Goal: Answer question/provide support: Share knowledge or assist other users

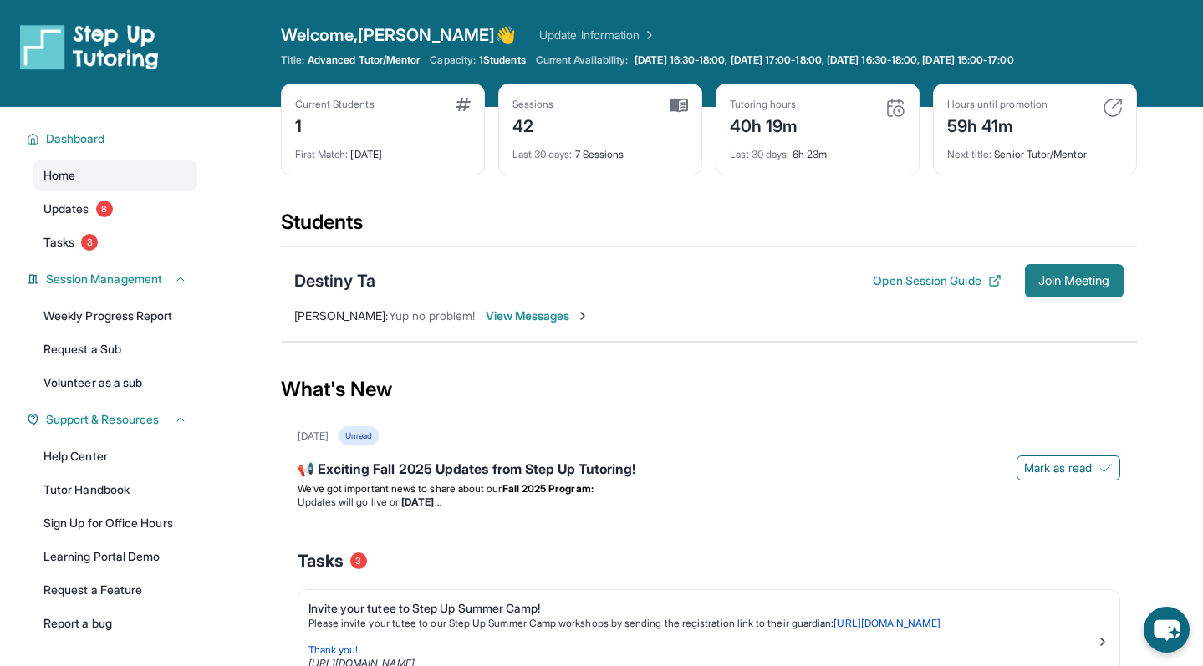
click at [613, 286] on span "Join Meeting" at bounding box center [1075, 281] width 72 height 10
click at [355, 261] on div "Destiny Ta Open Session Guide Join Meeting [PERSON_NAME] : Yup no problem! View…" at bounding box center [709, 294] width 856 height 95
click at [355, 283] on div "Destiny Ta" at bounding box center [335, 280] width 82 height 23
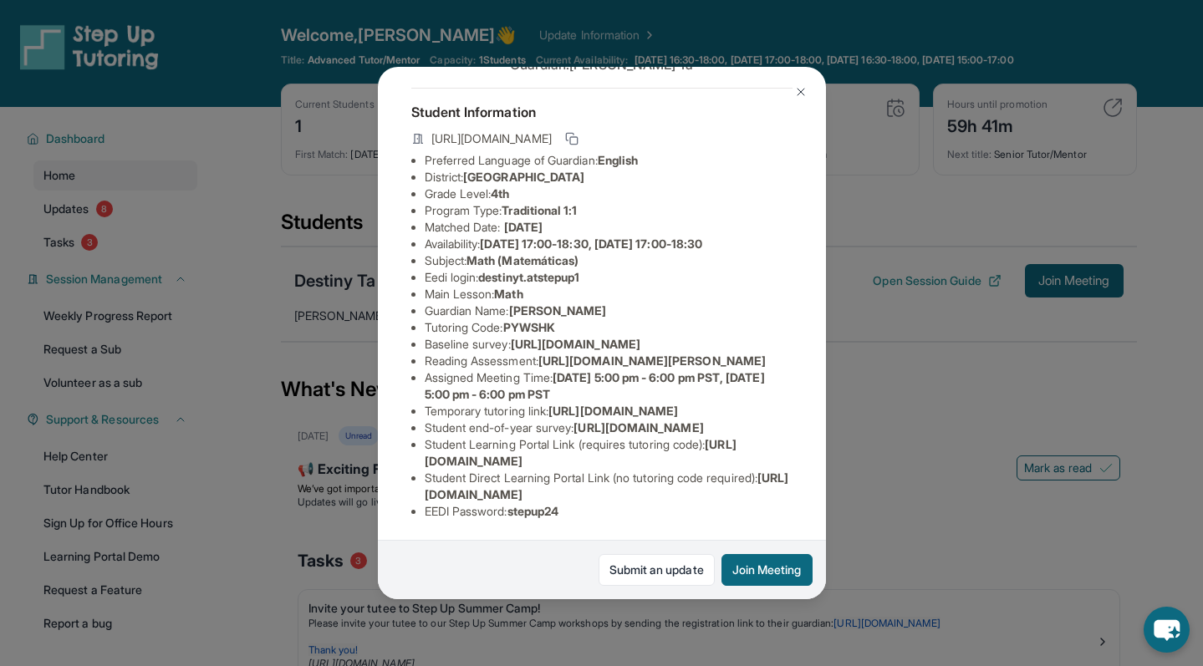
scroll to position [149, 0]
drag, startPoint x: 565, startPoint y: 251, endPoint x: 513, endPoint y: 252, distance: 52.7
click at [513, 319] on li "Tutoring Code : PYWSHK" at bounding box center [609, 327] width 368 height 17
copy span "PYWSHK"
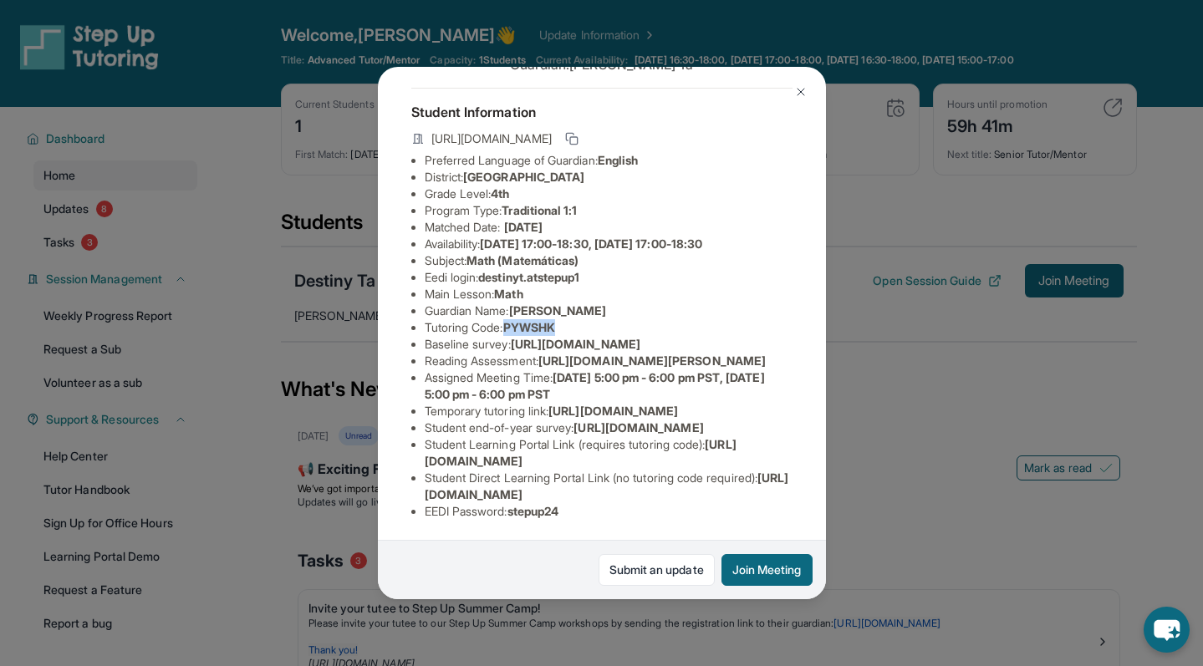
drag, startPoint x: 779, startPoint y: 493, endPoint x: 407, endPoint y: 503, distance: 372.3
click at [407, 503] on div "Destiny Ta Guardian: [PERSON_NAME] Student Information [URL][DOMAIN_NAME] Prefe…" at bounding box center [602, 334] width 448 height 534
drag, startPoint x: 779, startPoint y: 498, endPoint x: 425, endPoint y: 500, distance: 353.7
click at [425, 500] on li "Student Direct Learning Portal Link (no tutoring code required) : [URL][DOMAIN_…" at bounding box center [609, 486] width 368 height 33
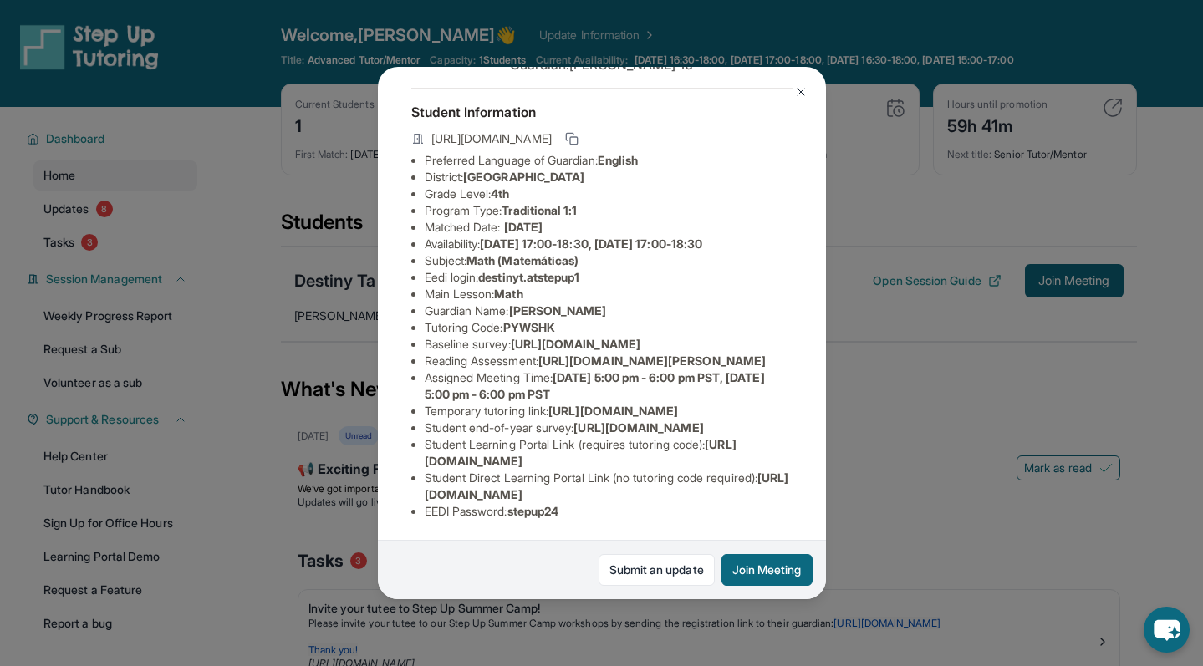
copy span "[URL][DOMAIN_NAME]"
click at [613, 90] on img at bounding box center [800, 91] width 13 height 13
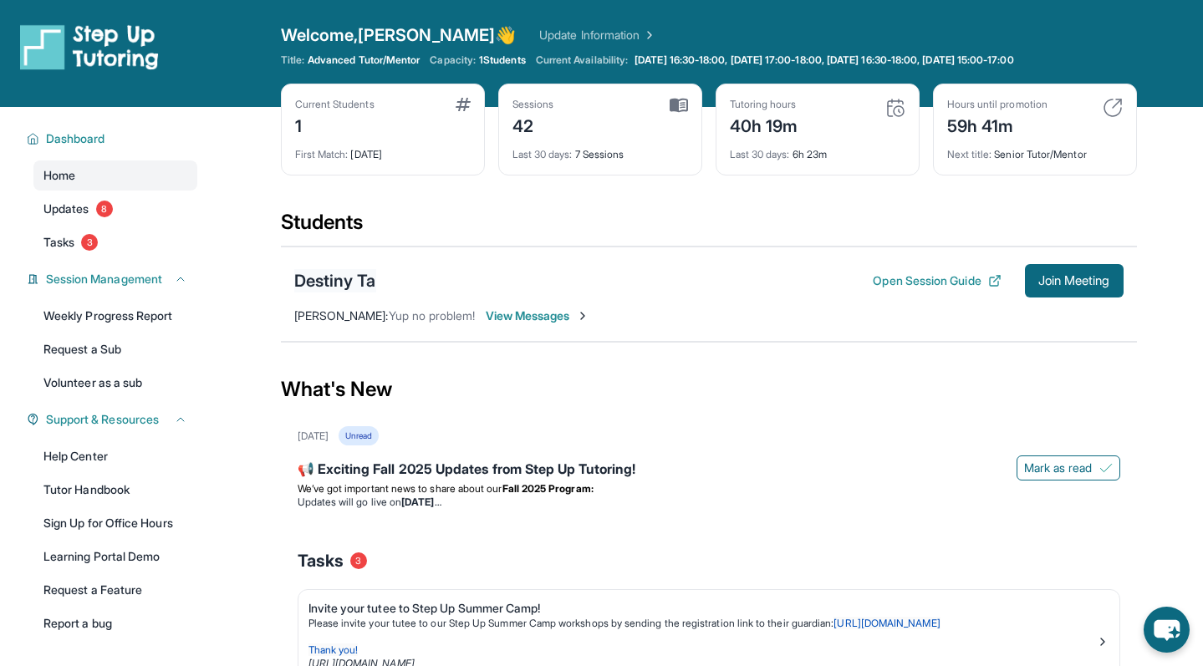
click at [328, 285] on div "Destiny Ta" at bounding box center [335, 280] width 82 height 23
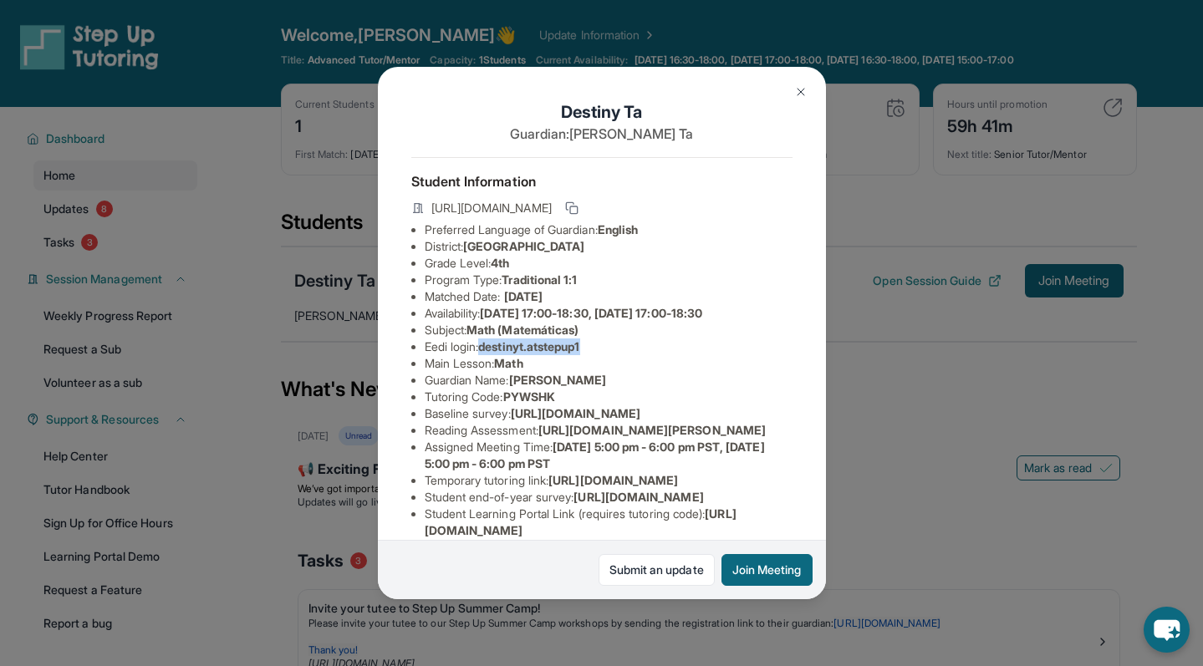
drag, startPoint x: 600, startPoint y: 345, endPoint x: 488, endPoint y: 351, distance: 111.4
click at [488, 351] on li "Eedi login : destinyt.atstepup1" at bounding box center [609, 347] width 368 height 17
copy span "destinyt.atstepup1"
